Goal: Information Seeking & Learning: Learn about a topic

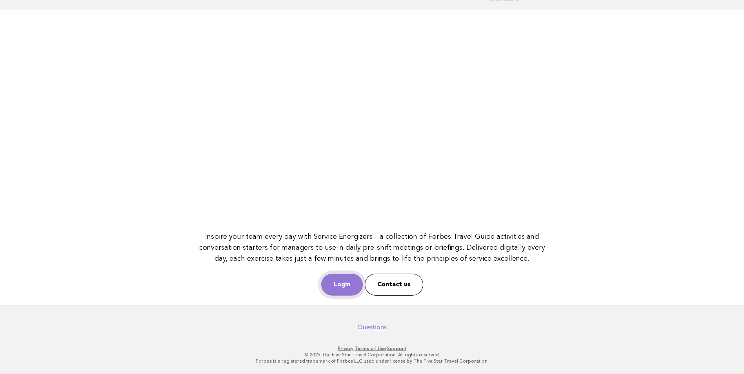
scroll to position [35, 0]
click at [346, 288] on link "Login" at bounding box center [342, 285] width 42 height 22
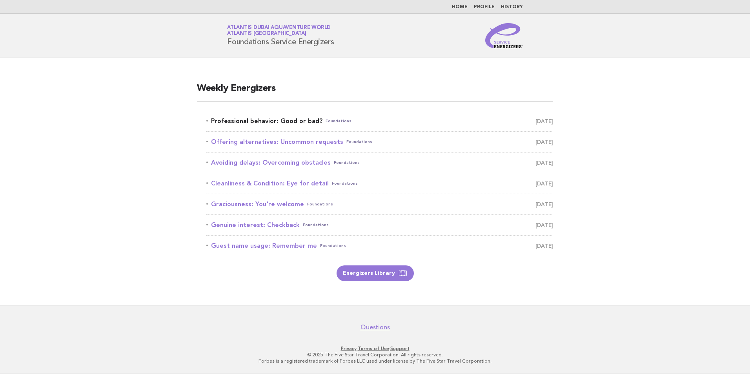
click at [271, 120] on link "Professional behavior: Good or bad? Foundations October 3" at bounding box center [379, 121] width 347 height 11
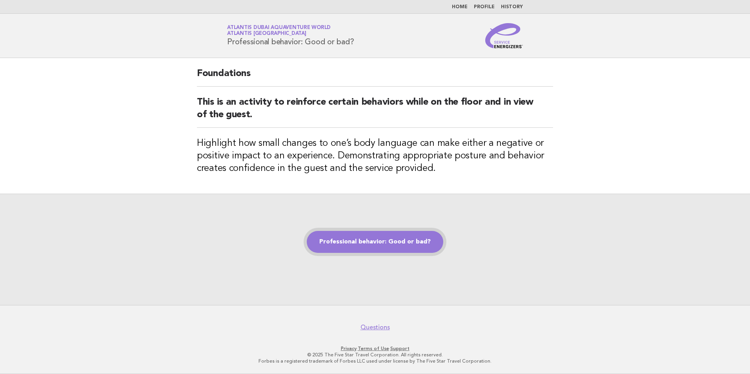
click at [392, 242] on link "Professional behavior: Good or bad?" at bounding box center [375, 242] width 136 height 22
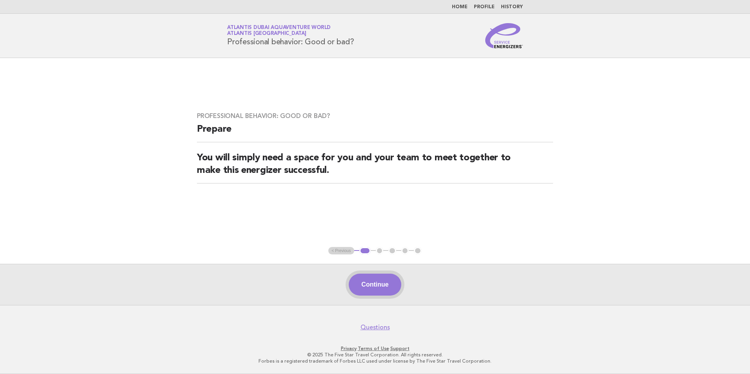
click at [366, 279] on button "Continue" at bounding box center [375, 285] width 52 height 22
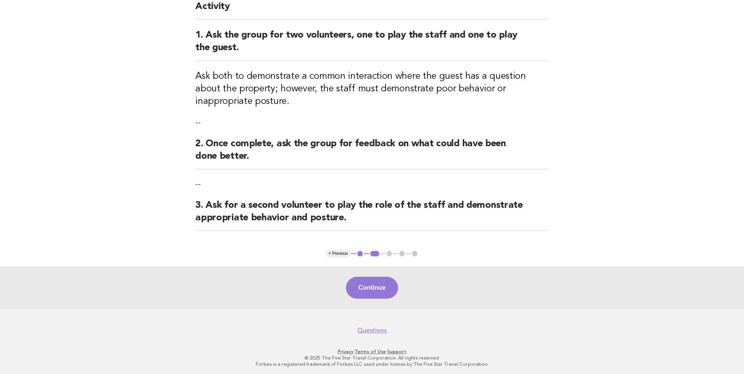
scroll to position [78, 0]
click at [371, 290] on button "Continue" at bounding box center [372, 287] width 52 height 22
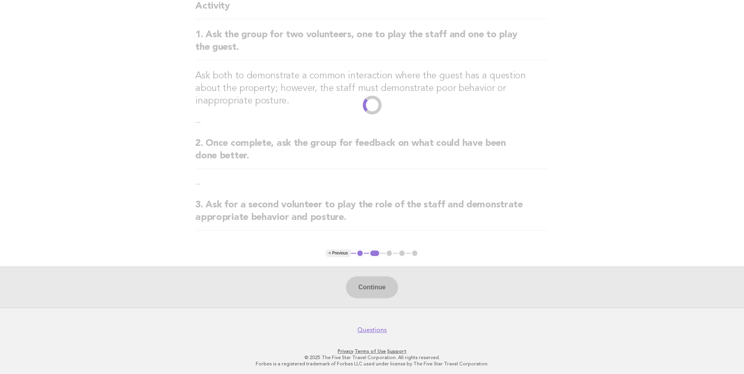
scroll to position [0, 0]
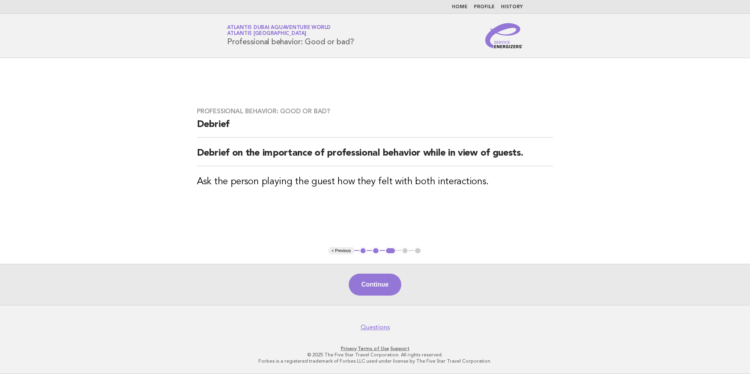
click at [375, 252] on button "2" at bounding box center [376, 251] width 8 height 8
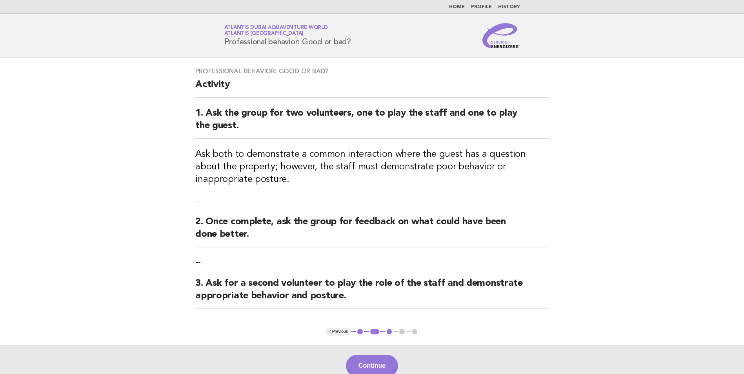
drag, startPoint x: 156, startPoint y: 124, endPoint x: 158, endPoint y: 127, distance: 4.2
click at [158, 127] on main "Professional behavior: Good or bad? Activity 1. Ask the group for two volunteer…" at bounding box center [372, 222] width 744 height 328
click at [105, 214] on main "Professional behavior: Good or bad? Activity 1. Ask the group for two volunteer…" at bounding box center [372, 222] width 744 height 328
